Goal: Information Seeking & Learning: Understand process/instructions

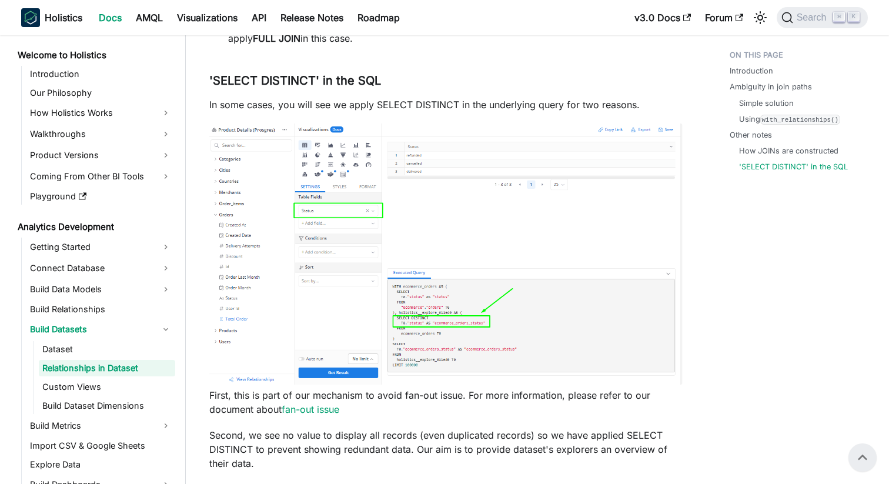
scroll to position [3334, 0]
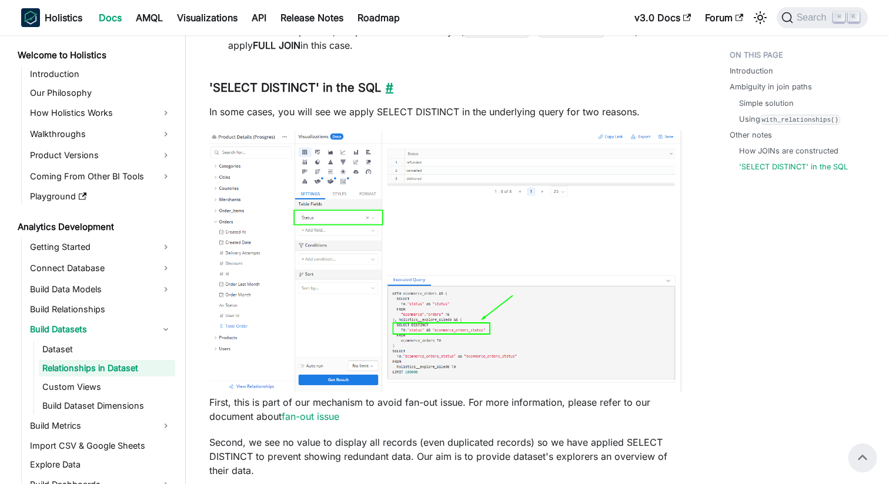
click at [388, 93] on link "​" at bounding box center [387, 88] width 12 height 14
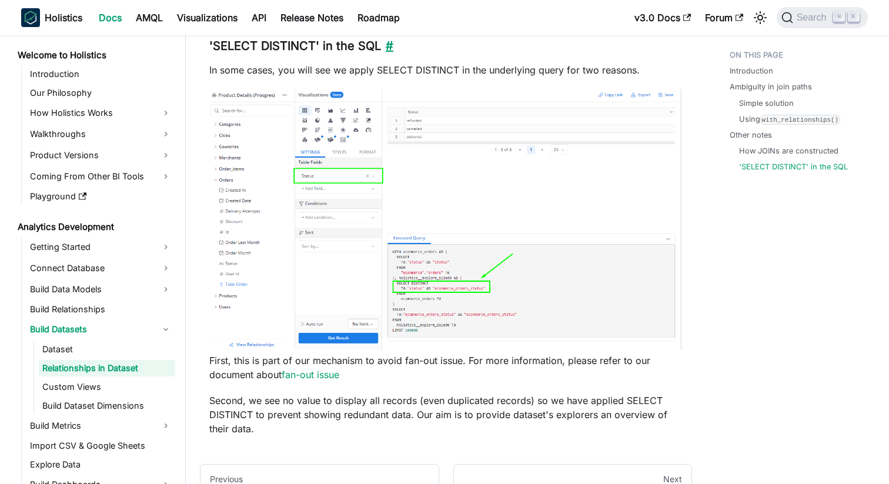
click at [389, 48] on link "​" at bounding box center [387, 46] width 12 height 14
click at [325, 378] on link "fan-out issue" at bounding box center [311, 375] width 58 height 12
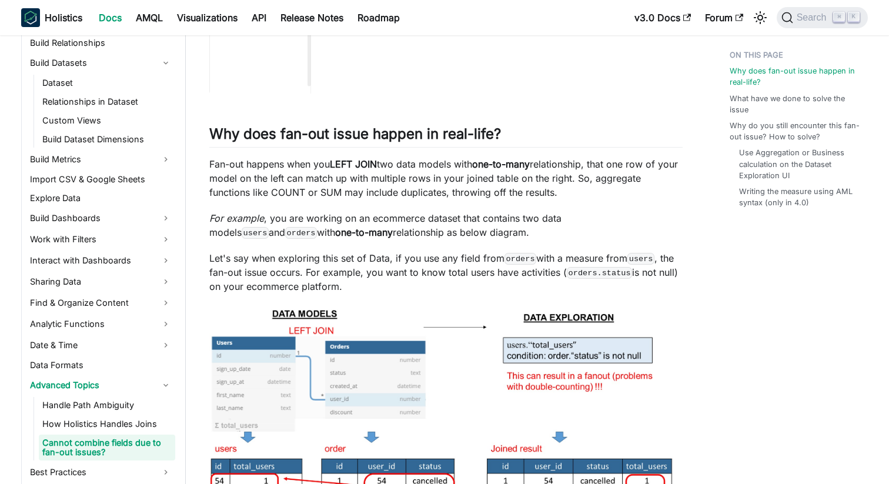
scroll to position [359, 0]
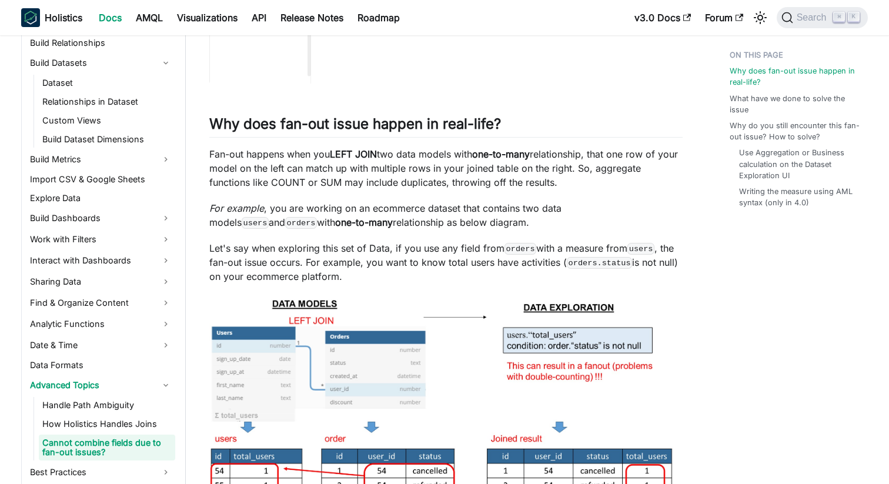
click at [419, 253] on p "Let's say when exploring this set of Data, if you use any field from orders wit…" at bounding box center [445, 262] width 473 height 42
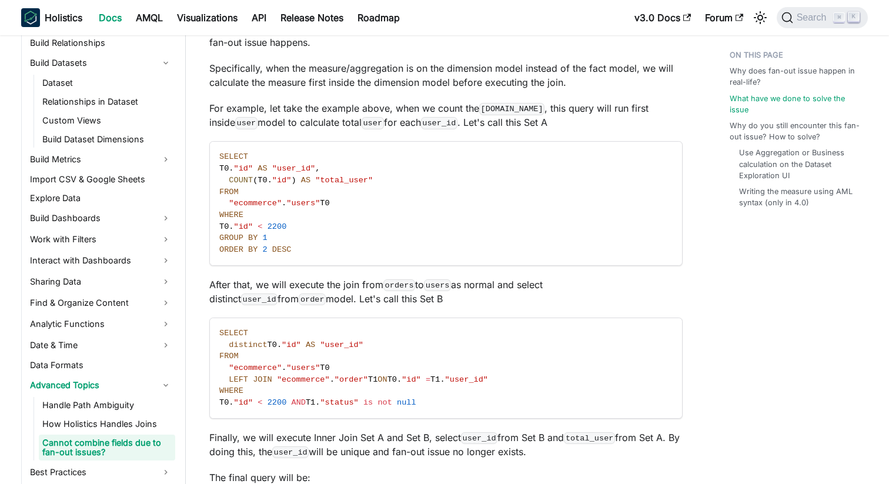
scroll to position [1335, 0]
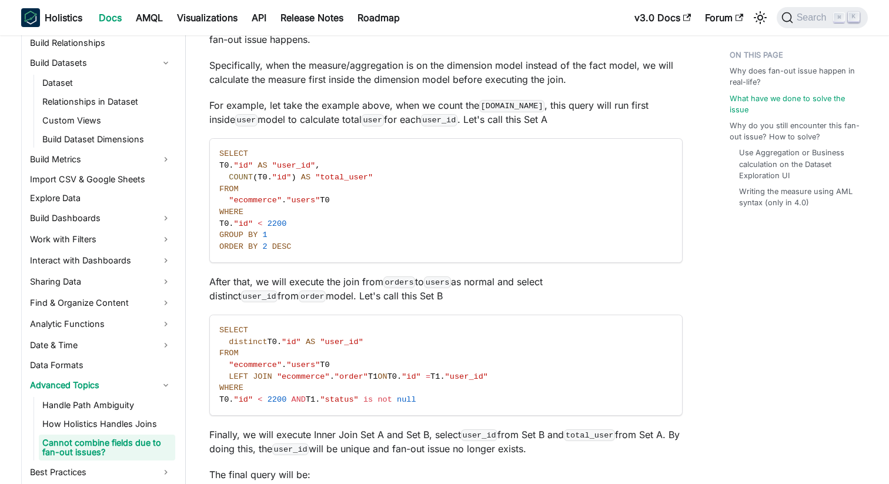
click at [447, 281] on p "After that, we will execute the join from orders to users as normal and select …" at bounding box center [445, 289] width 473 height 28
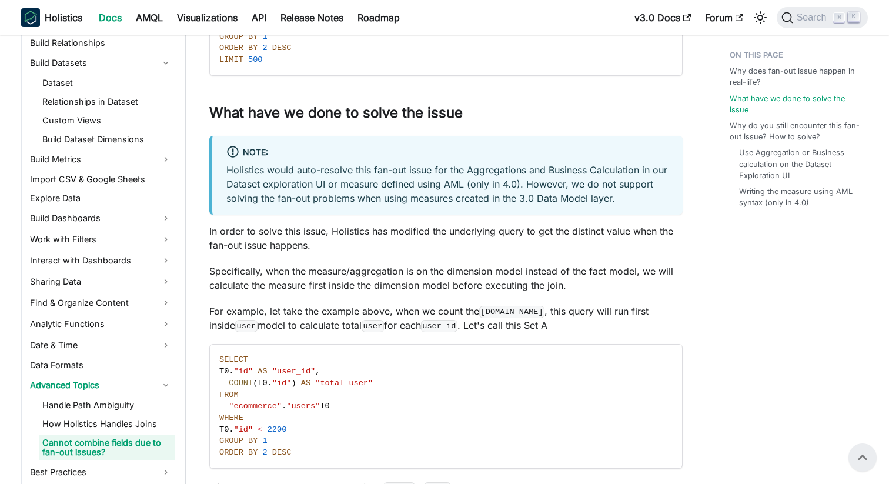
scroll to position [1107, 0]
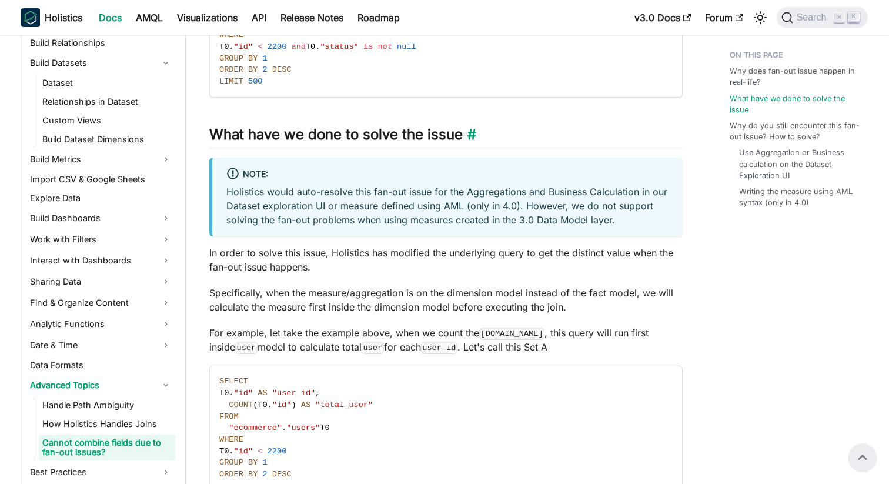
click at [457, 126] on h2 "What have we done to solve the issue ​" at bounding box center [445, 137] width 473 height 22
click at [471, 126] on link "​" at bounding box center [470, 134] width 14 height 17
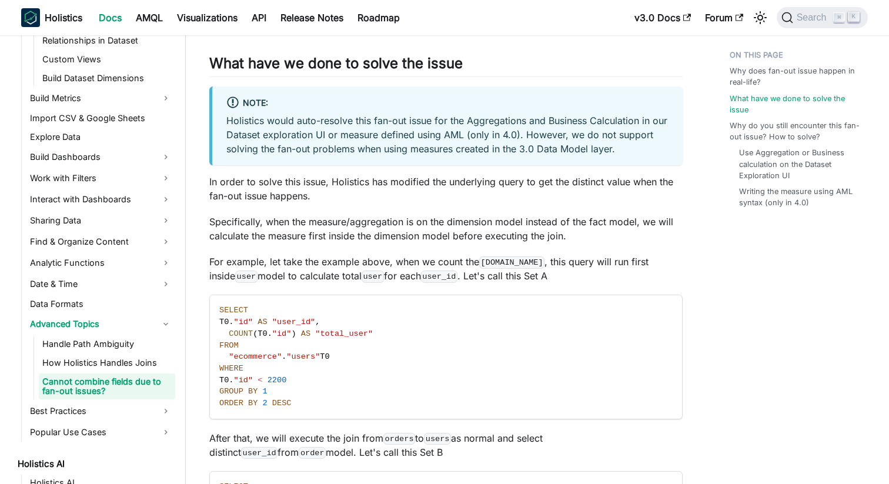
scroll to position [332, 0]
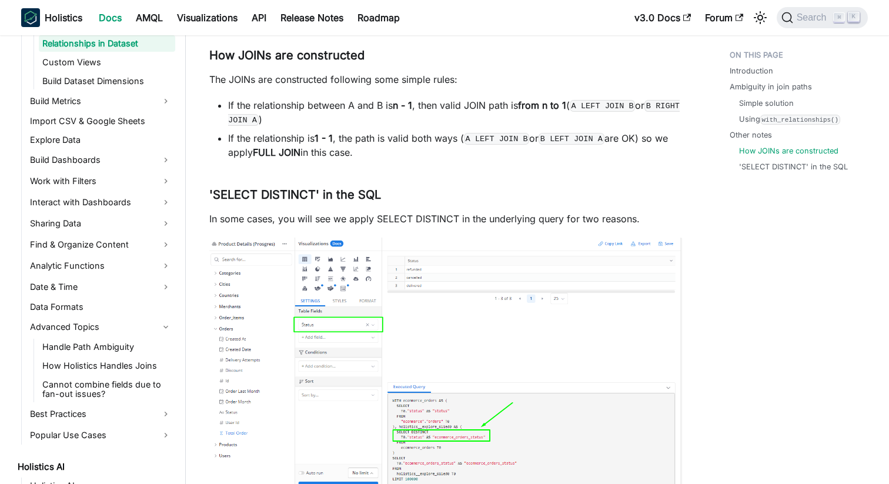
scroll to position [3228, 0]
